Goal: Check status: Check status

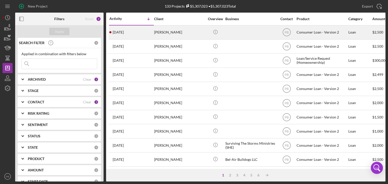
click at [179, 31] on div "[PERSON_NAME]" at bounding box center [179, 32] width 50 height 13
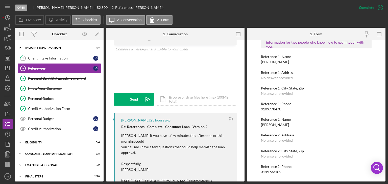
scroll to position [126, 0]
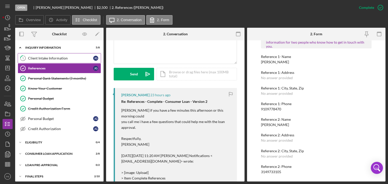
click at [46, 58] on div "Client Intake Information" at bounding box center [60, 58] width 65 height 4
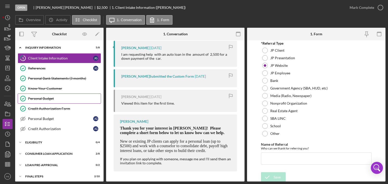
scroll to position [13, 0]
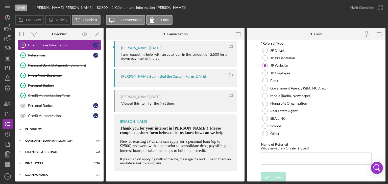
click at [39, 128] on div "Eligibility" at bounding box center [61, 129] width 72 height 3
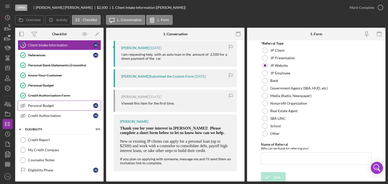
scroll to position [56, 0]
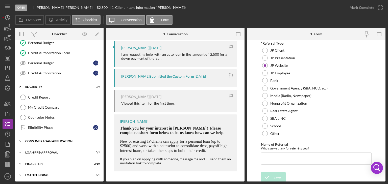
click at [42, 138] on div "Icon/Expander Consumer Loan Application 2 / 8" at bounding box center [59, 141] width 88 height 10
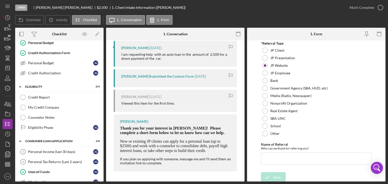
scroll to position [139, 0]
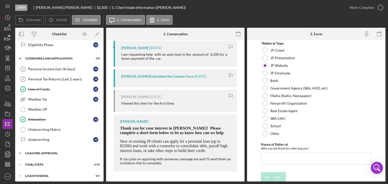
click at [43, 148] on div "Icon/Expander Loan Pre-Approval 0 / 2" at bounding box center [59, 153] width 88 height 10
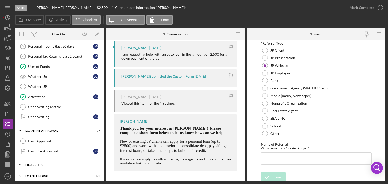
click at [35, 160] on div "Icon/Expander FINAL STEPS 2 / 10" at bounding box center [59, 165] width 88 height 10
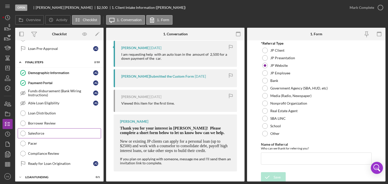
scroll to position [163, 0]
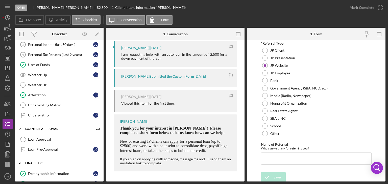
click at [37, 163] on div "Icon/Expander FINAL STEPS 2 / 10" at bounding box center [59, 163] width 88 height 10
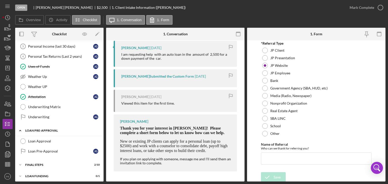
click at [41, 126] on div "Icon/Expander Loan Pre-Approval 0 / 2" at bounding box center [59, 131] width 88 height 10
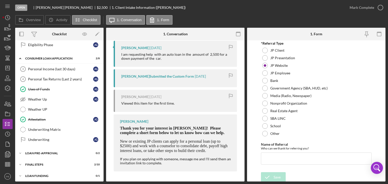
scroll to position [38, 0]
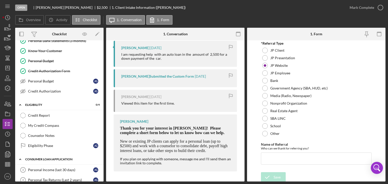
click at [42, 158] on div "Consumer Loan Application" at bounding box center [61, 159] width 72 height 3
click at [34, 104] on div "Eligibility" at bounding box center [61, 105] width 72 height 3
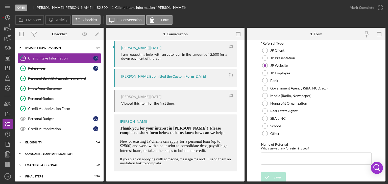
scroll to position [13, 0]
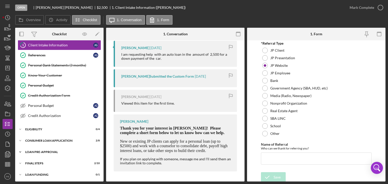
click at [43, 151] on div "Loan Pre-Approval" at bounding box center [61, 152] width 72 height 3
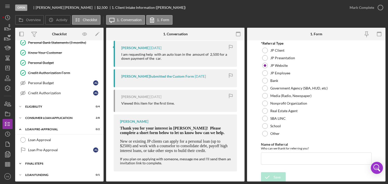
click at [31, 165] on div "Icon/Expander FINAL STEPS 2 / 10" at bounding box center [59, 164] width 88 height 10
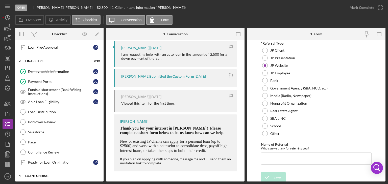
scroll to position [139, 0]
click at [37, 56] on div "Icon/Expander FINAL STEPS 2 / 10" at bounding box center [59, 61] width 88 height 10
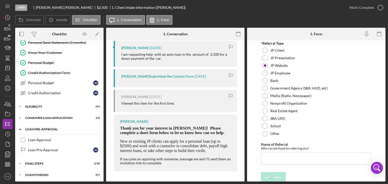
click at [34, 129] on div "Loan Pre-Approval" at bounding box center [61, 129] width 72 height 3
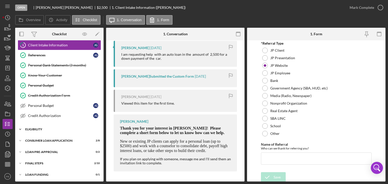
scroll to position [0, 0]
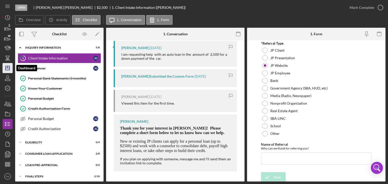
click at [7, 70] on polygon "button" at bounding box center [8, 68] width 4 height 4
